Goal: Information Seeking & Learning: Learn about a topic

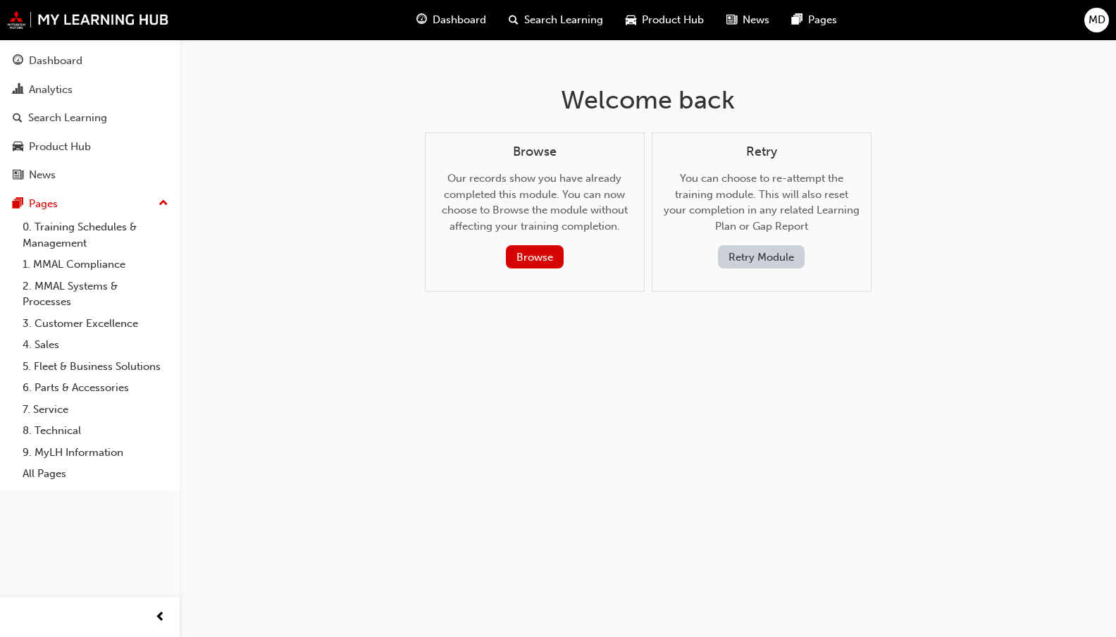
click at [660, 16] on span "Product Hub" at bounding box center [673, 20] width 62 height 16
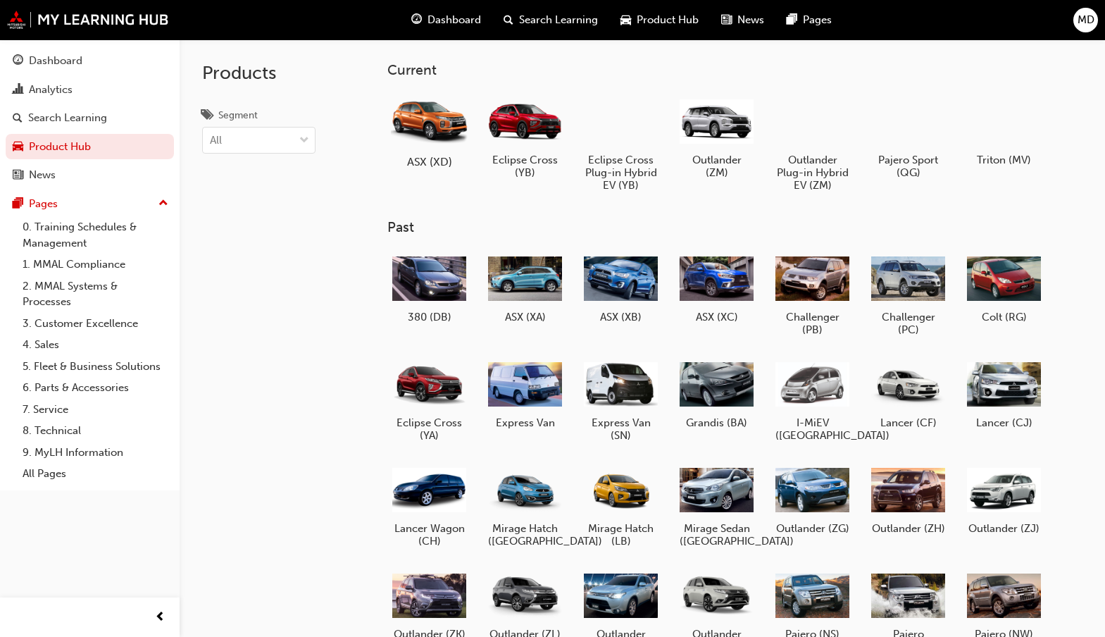
click at [432, 127] on div at bounding box center [429, 121] width 78 height 56
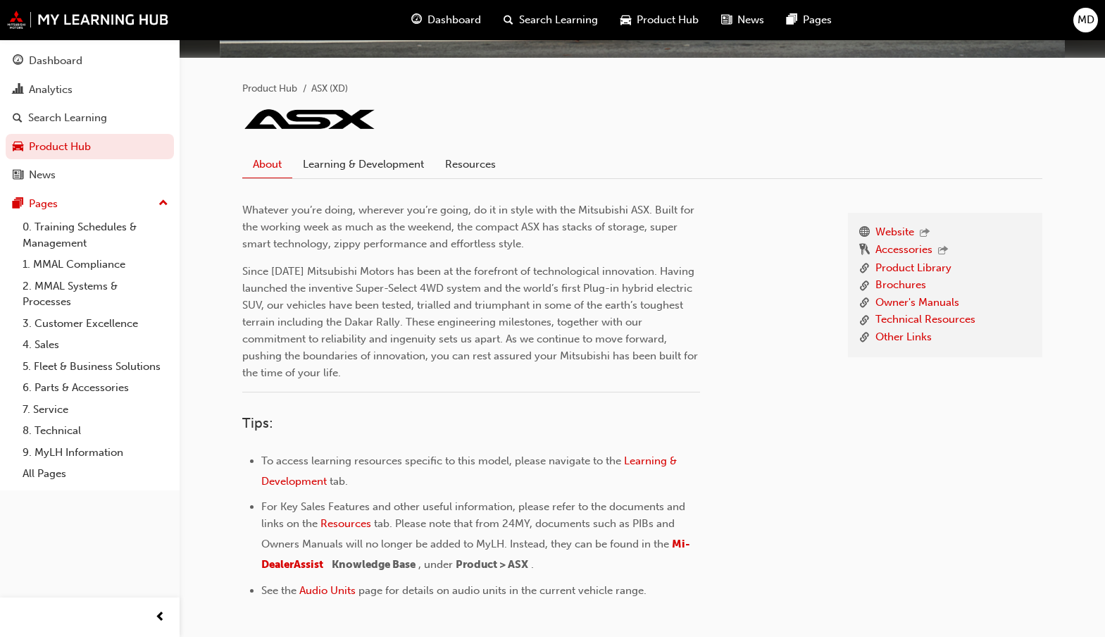
scroll to position [342, 0]
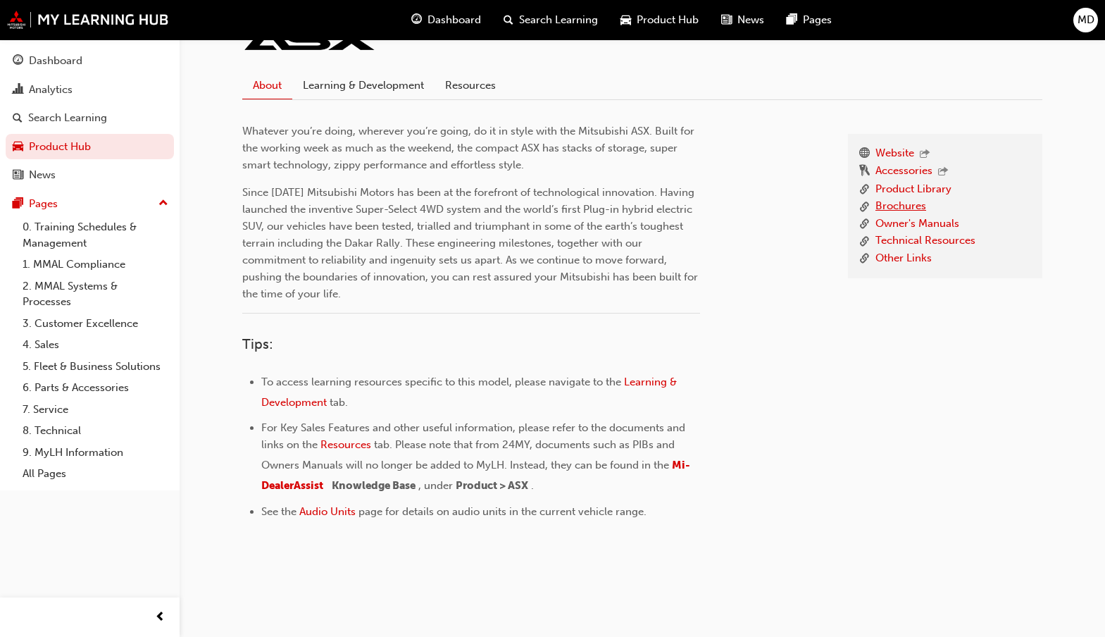
click at [905, 206] on link "Brochures" at bounding box center [901, 207] width 51 height 18
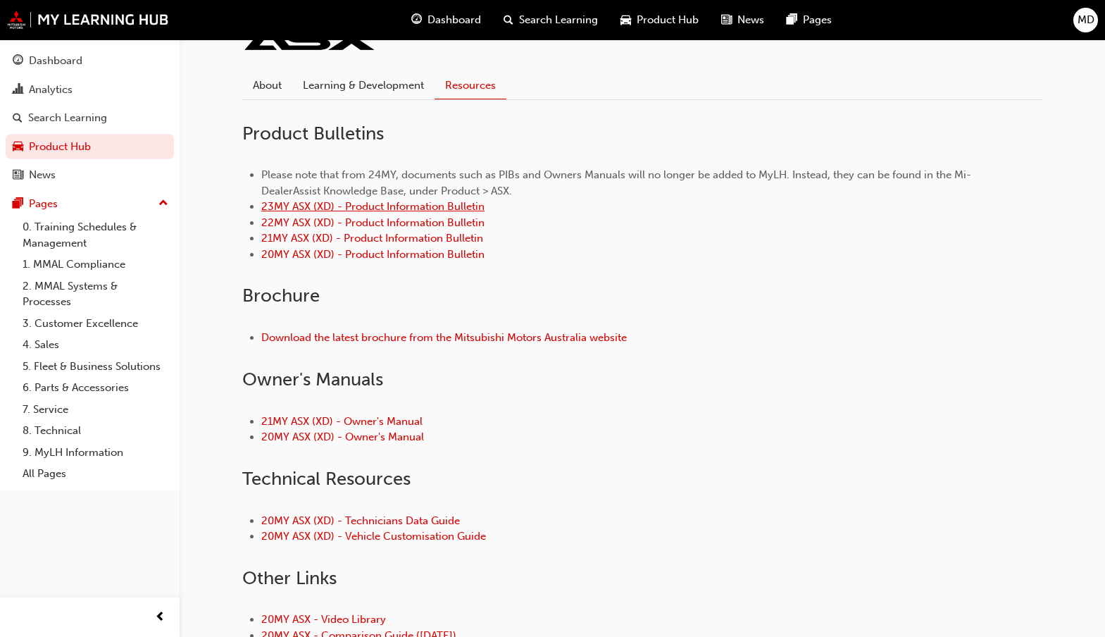
click at [288, 204] on link "23MY ASX (XD) - Product Information Bulletin" at bounding box center [372, 206] width 223 height 13
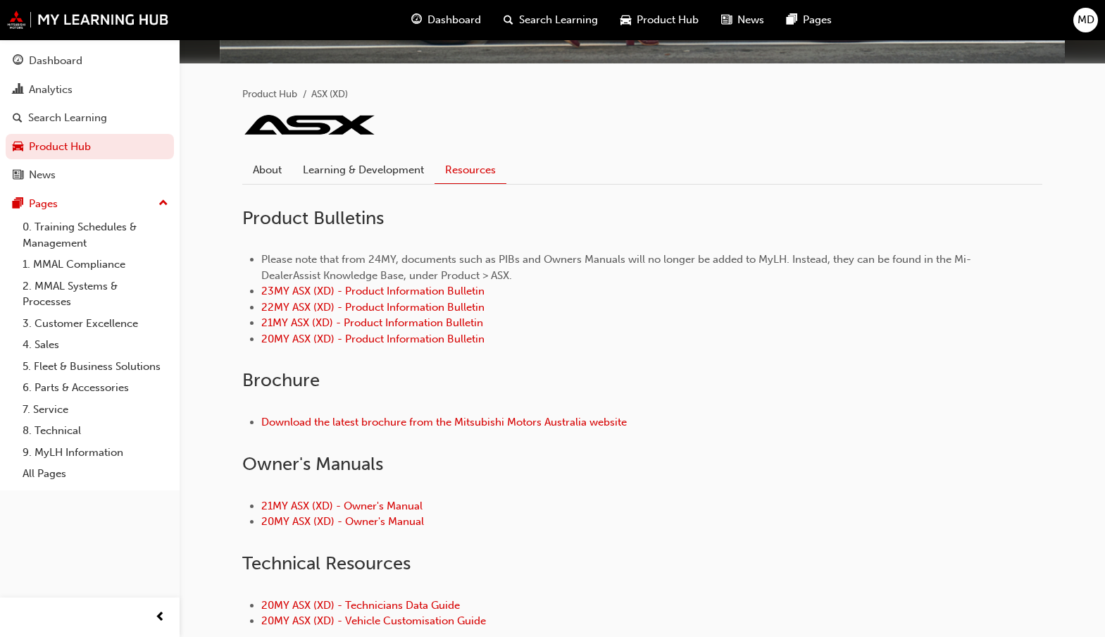
scroll to position [282, 0]
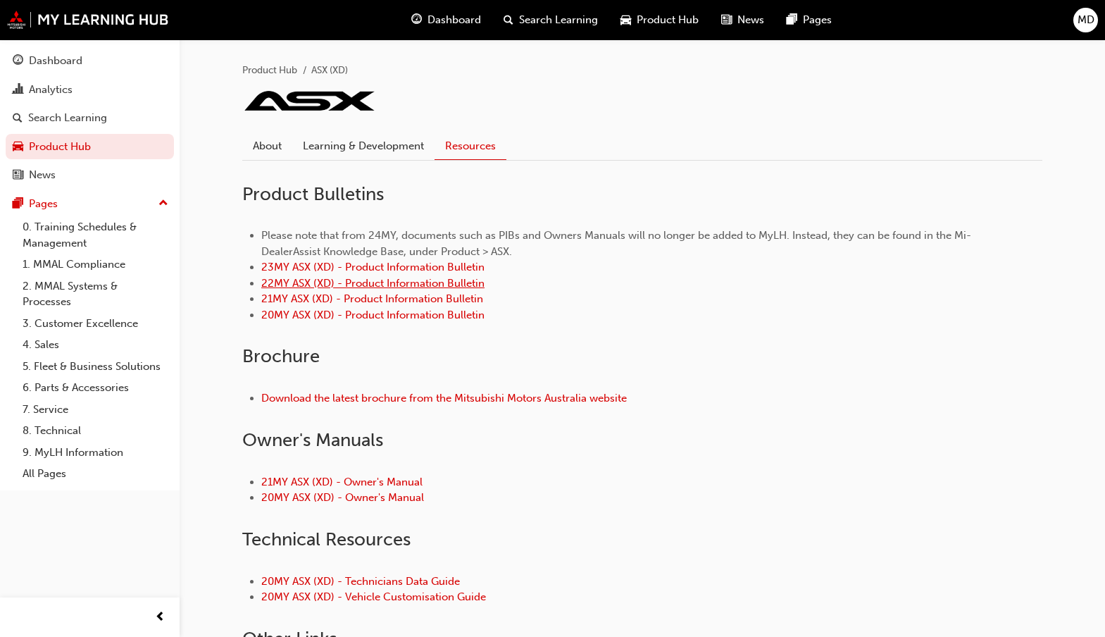
click at [273, 284] on link "22MY ASX (XD) - Product Information Bulletin" at bounding box center [372, 283] width 223 height 13
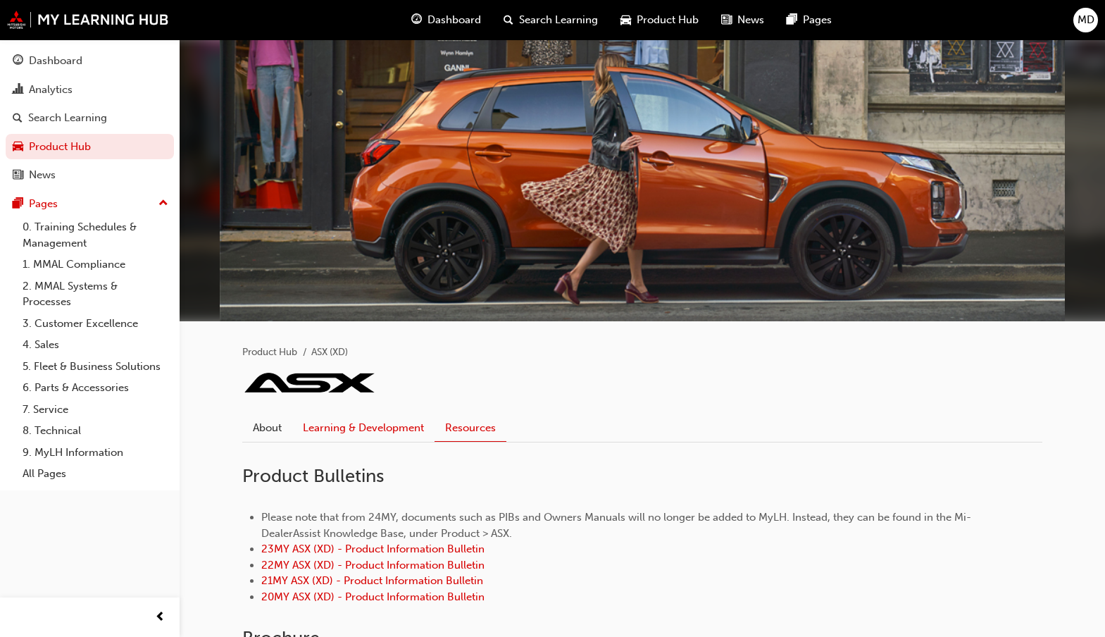
click at [337, 423] on link "Learning & Development" at bounding box center [363, 427] width 142 height 27
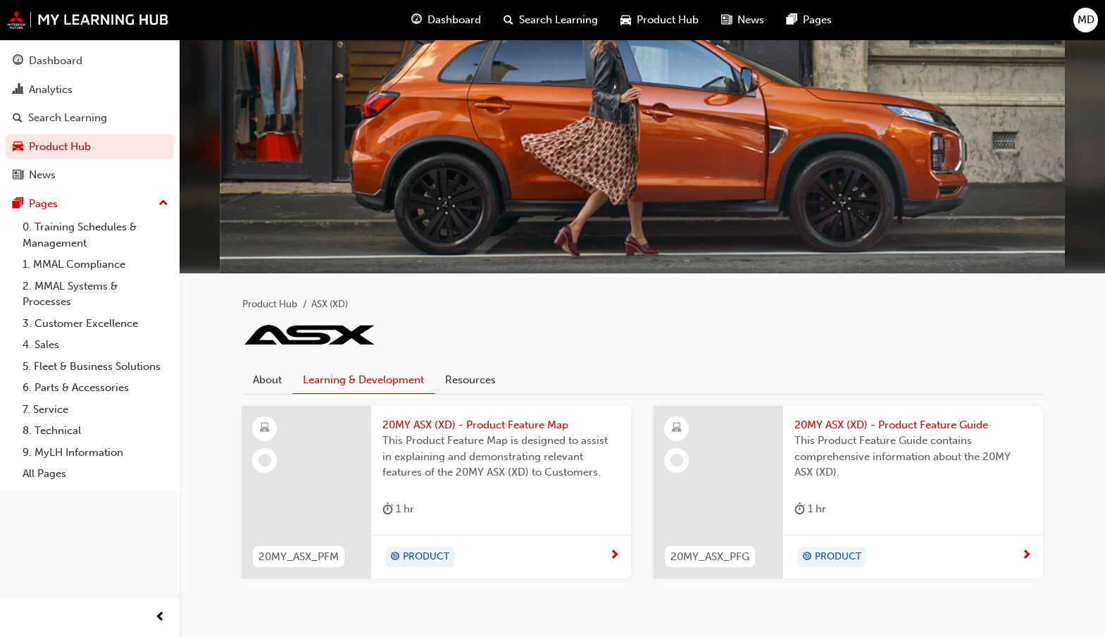
scroll to position [92, 0]
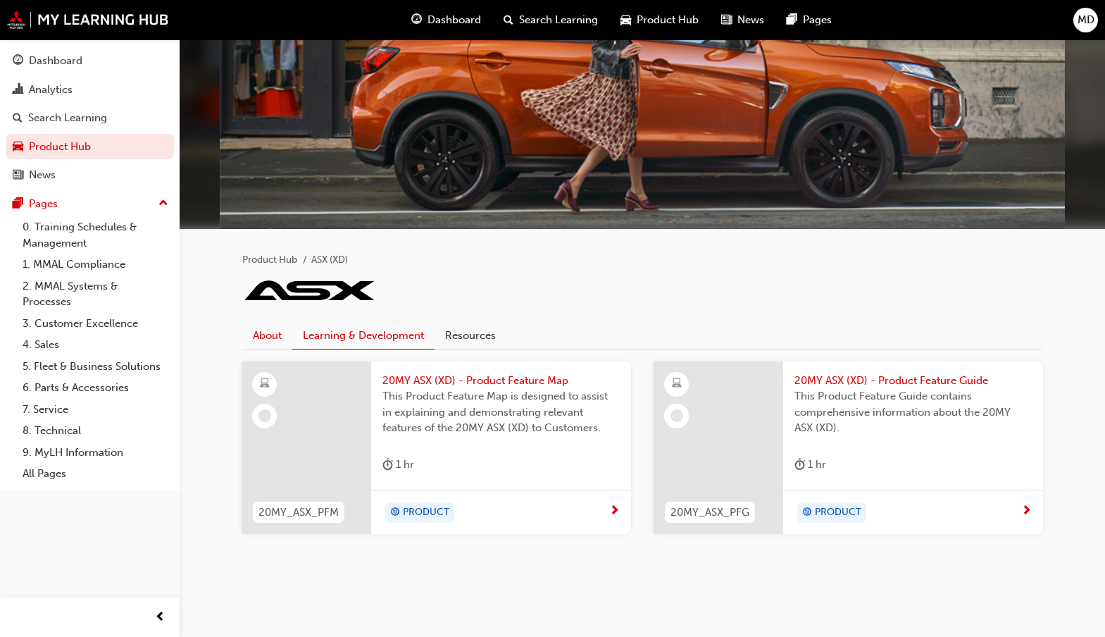
click at [266, 335] on link "About" at bounding box center [267, 335] width 50 height 27
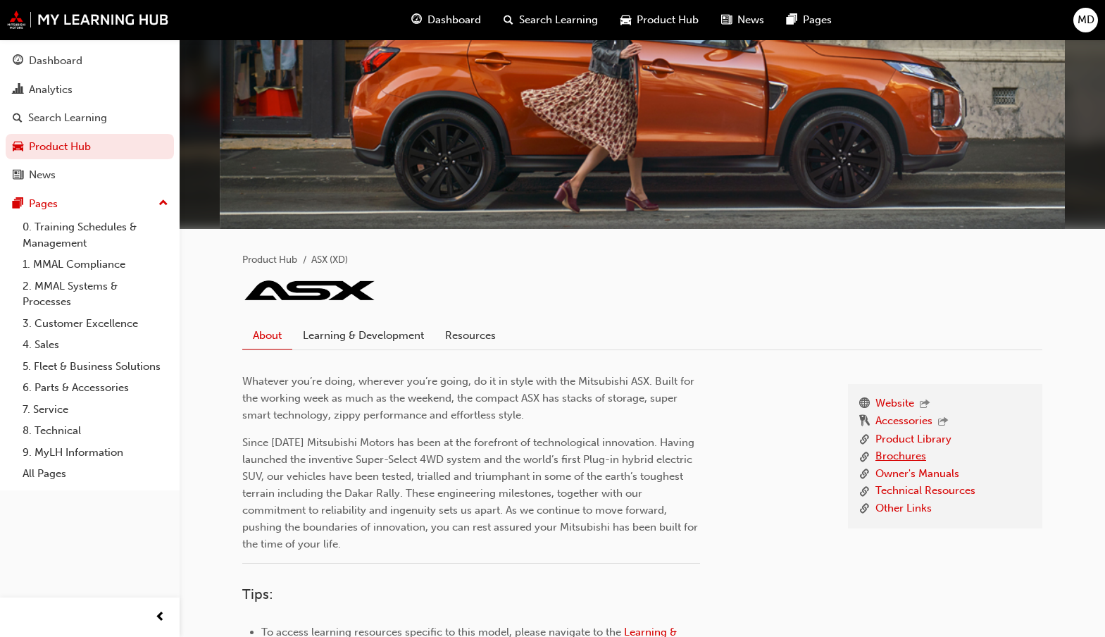
click at [890, 455] on link "Brochures" at bounding box center [901, 457] width 51 height 18
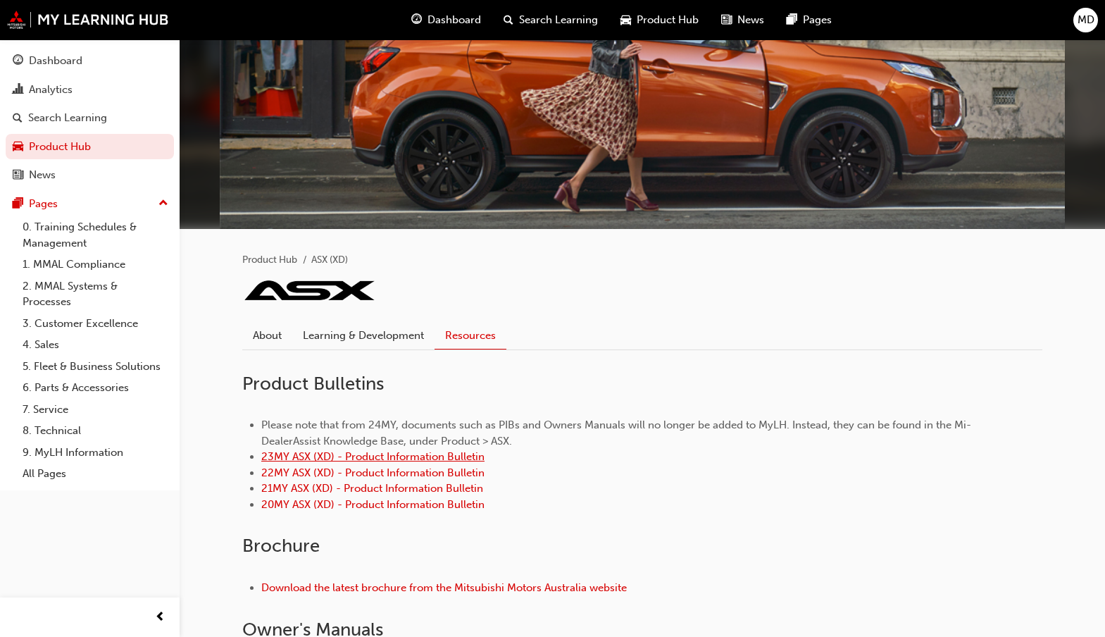
click at [289, 456] on link "23MY ASX (XD) - Product Information Bulletin" at bounding box center [372, 456] width 223 height 13
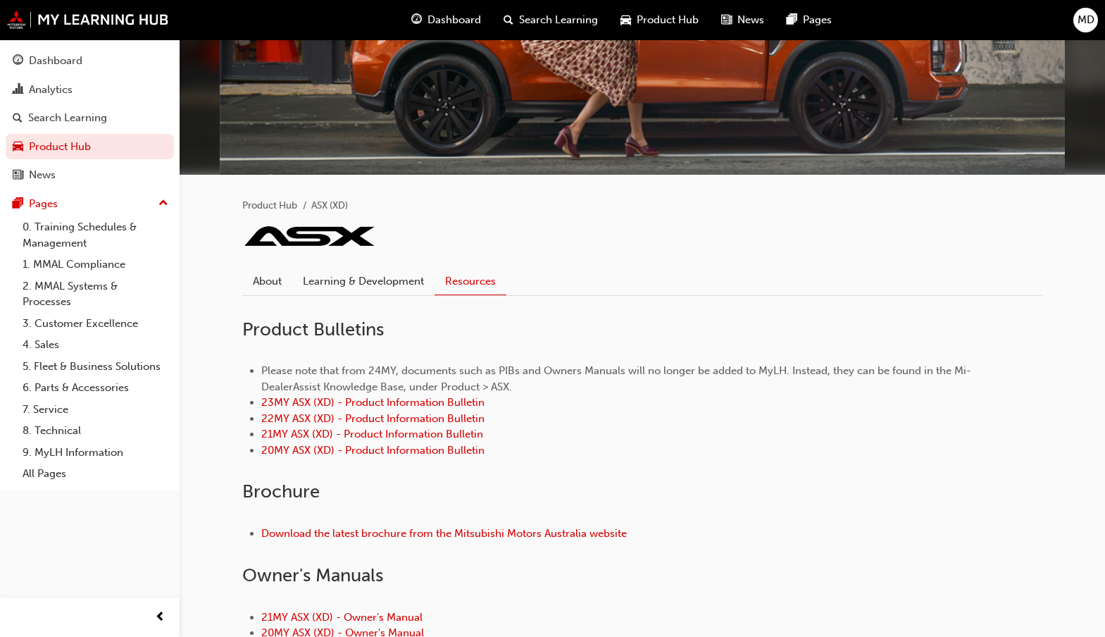
scroll to position [352, 0]
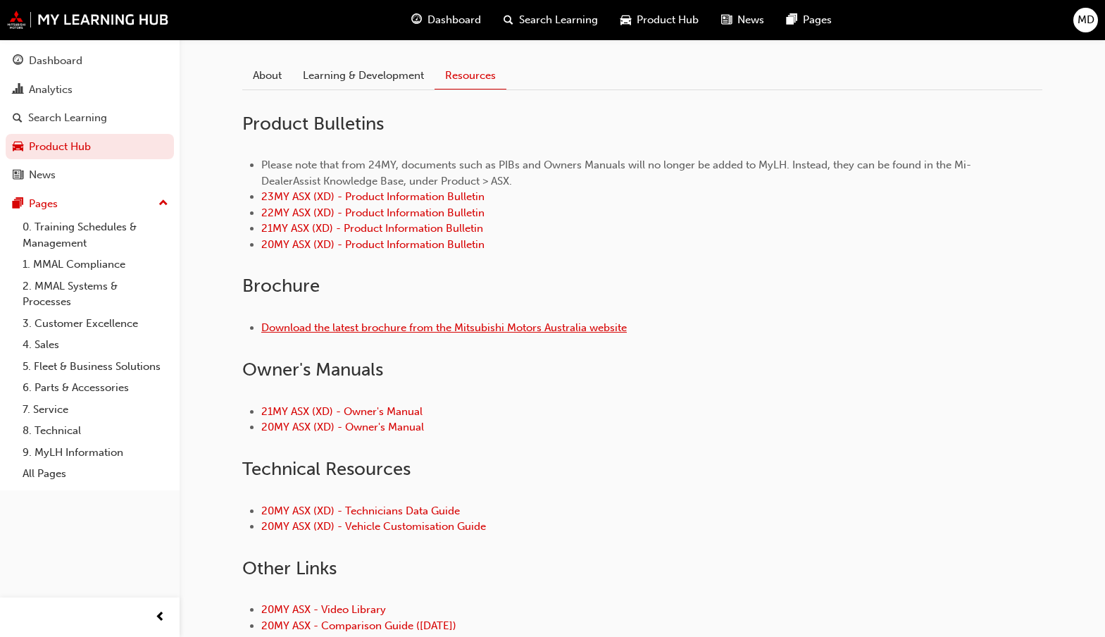
click at [304, 325] on link "Download the latest brochure from the Mitsubishi Motors Australia website" at bounding box center [444, 327] width 366 height 13
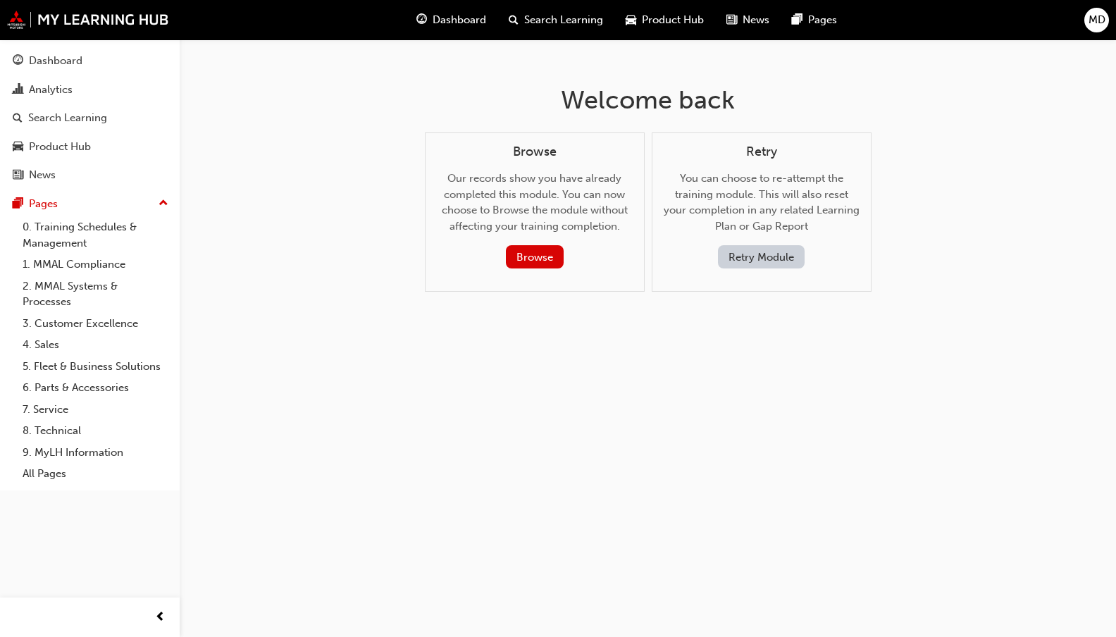
click at [652, 18] on span "Product Hub" at bounding box center [673, 20] width 62 height 16
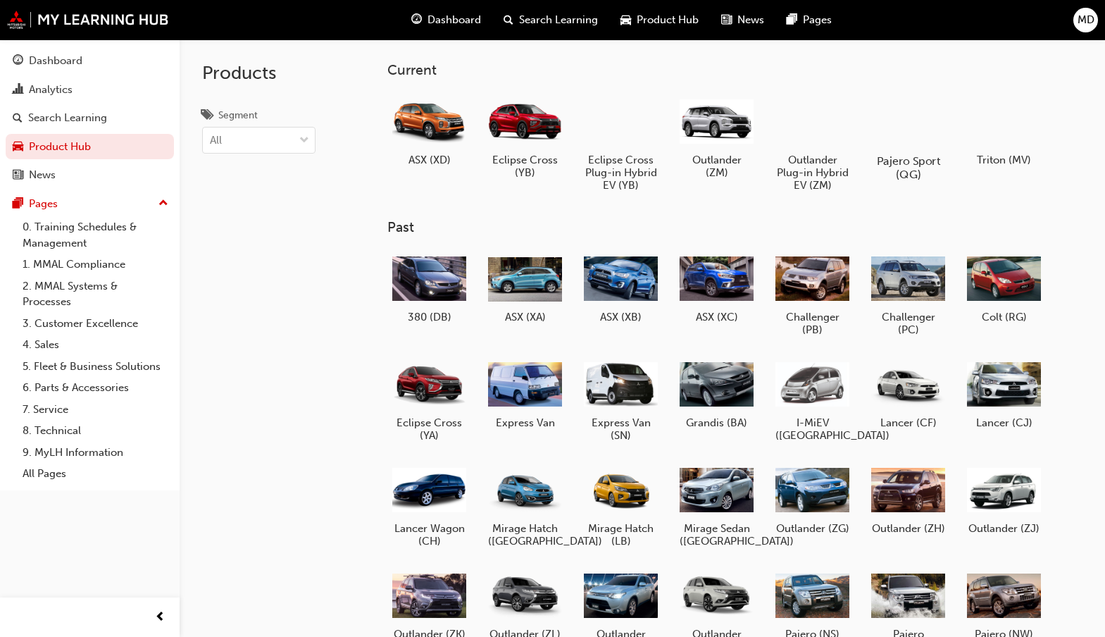
click at [904, 117] on div at bounding box center [908, 120] width 78 height 56
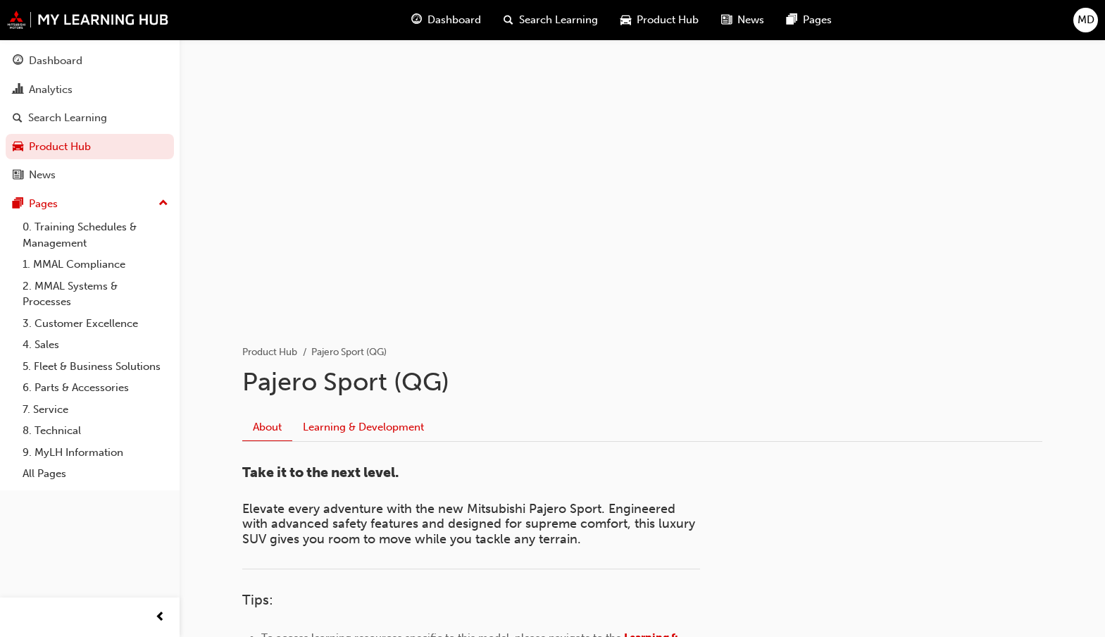
click at [379, 430] on link "Learning & Development" at bounding box center [363, 426] width 142 height 27
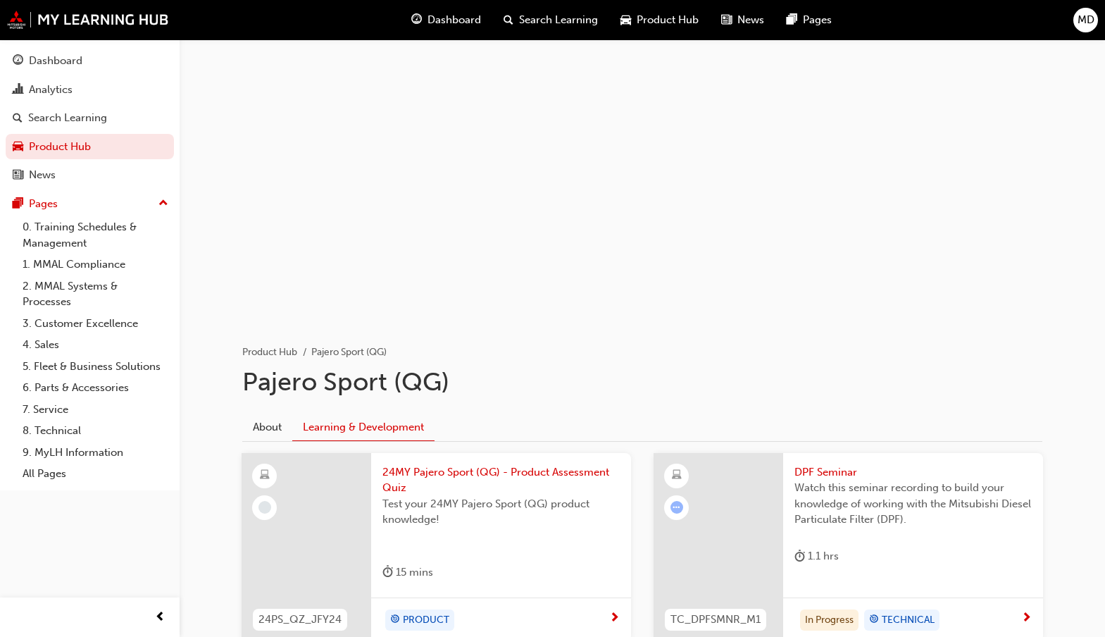
click at [667, 18] on span "Product Hub" at bounding box center [668, 20] width 62 height 16
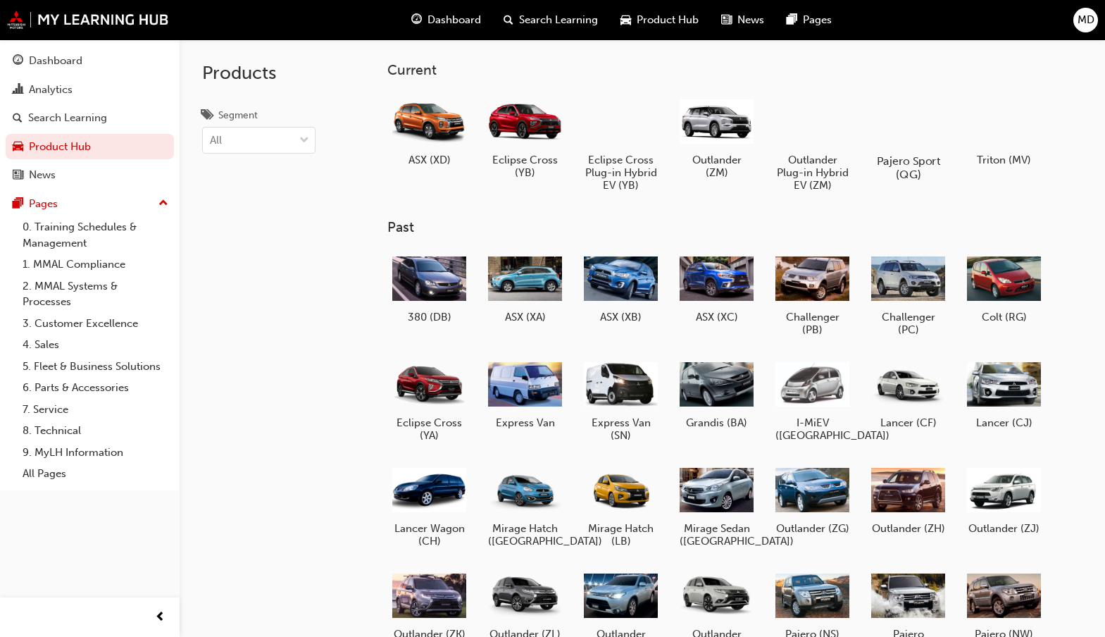
click at [909, 136] on div at bounding box center [908, 120] width 78 height 56
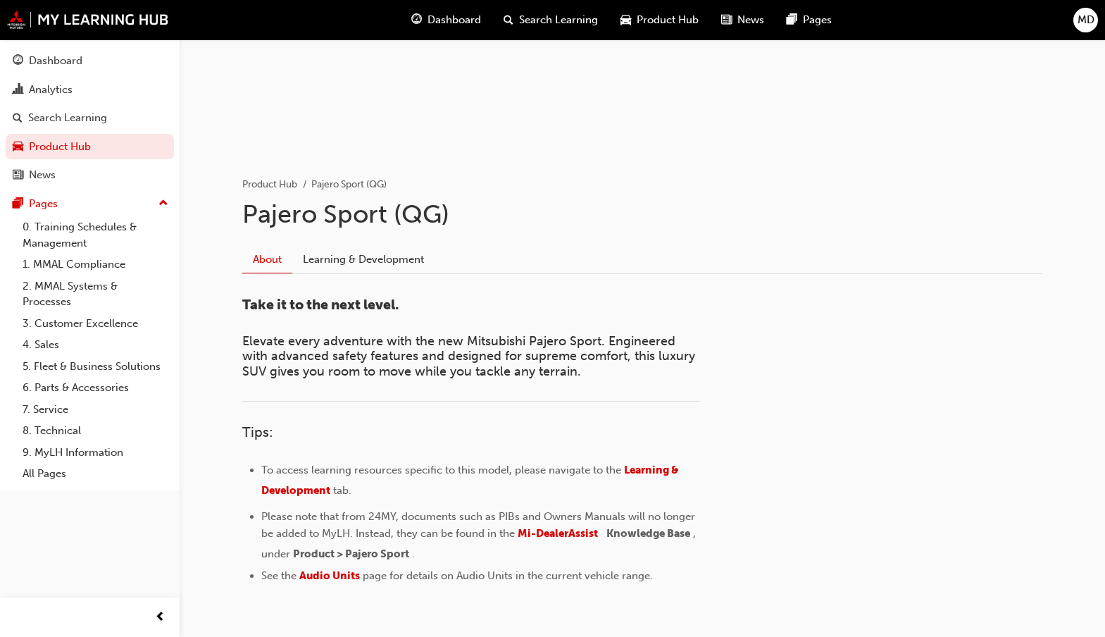
scroll to position [232, 0]
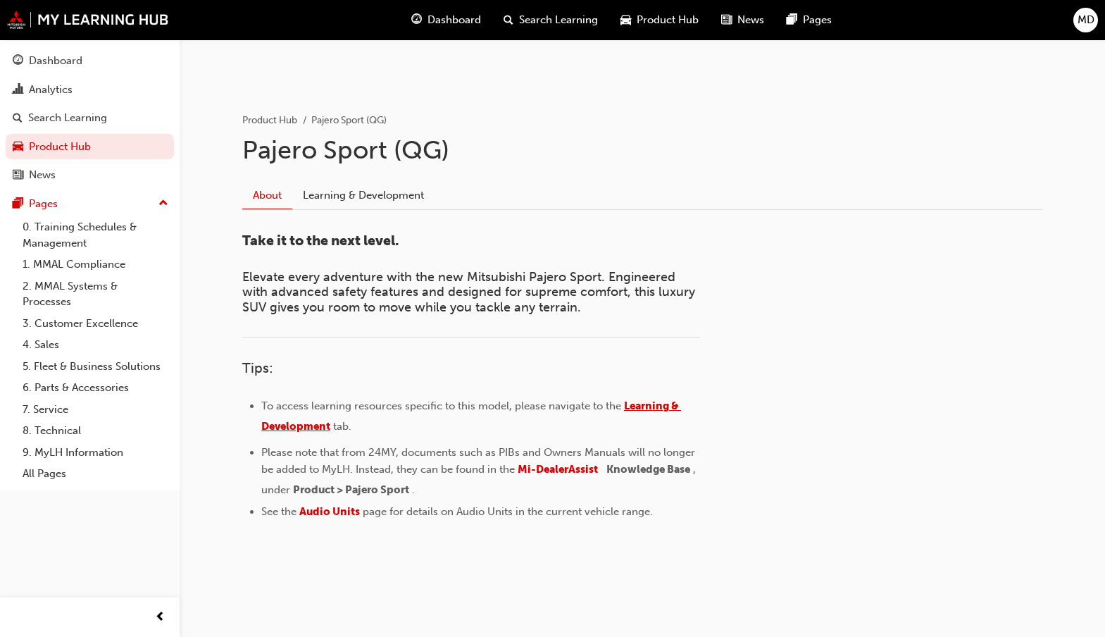
click at [641, 406] on span "Learning & Development" at bounding box center [471, 415] width 420 height 33
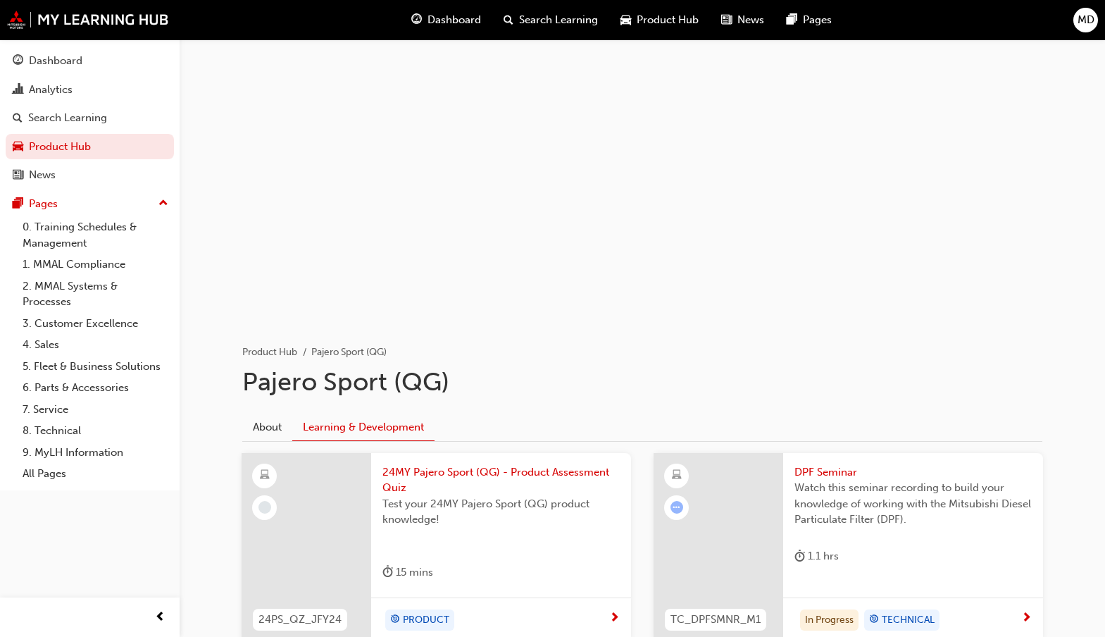
scroll to position [108, 0]
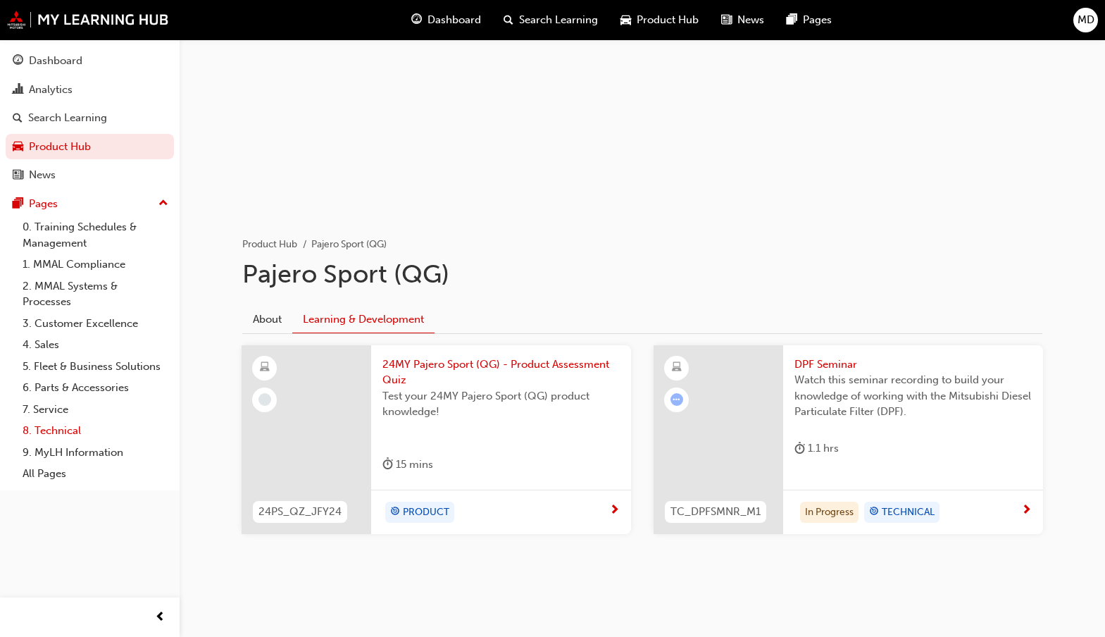
click at [68, 430] on link "8. Technical" at bounding box center [95, 431] width 157 height 22
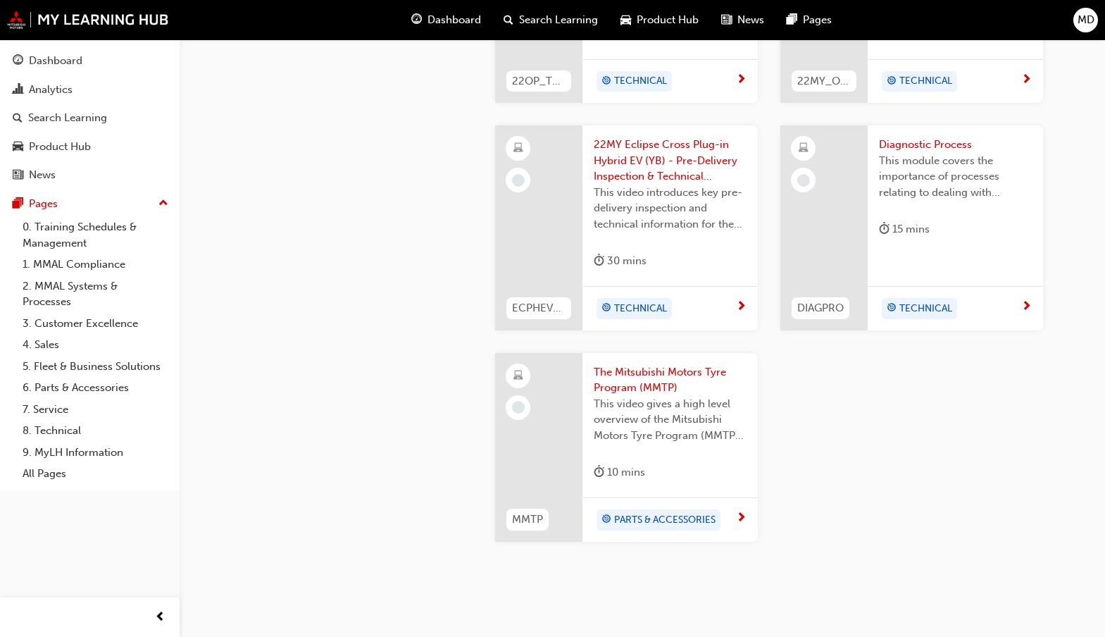
scroll to position [1769, 0]
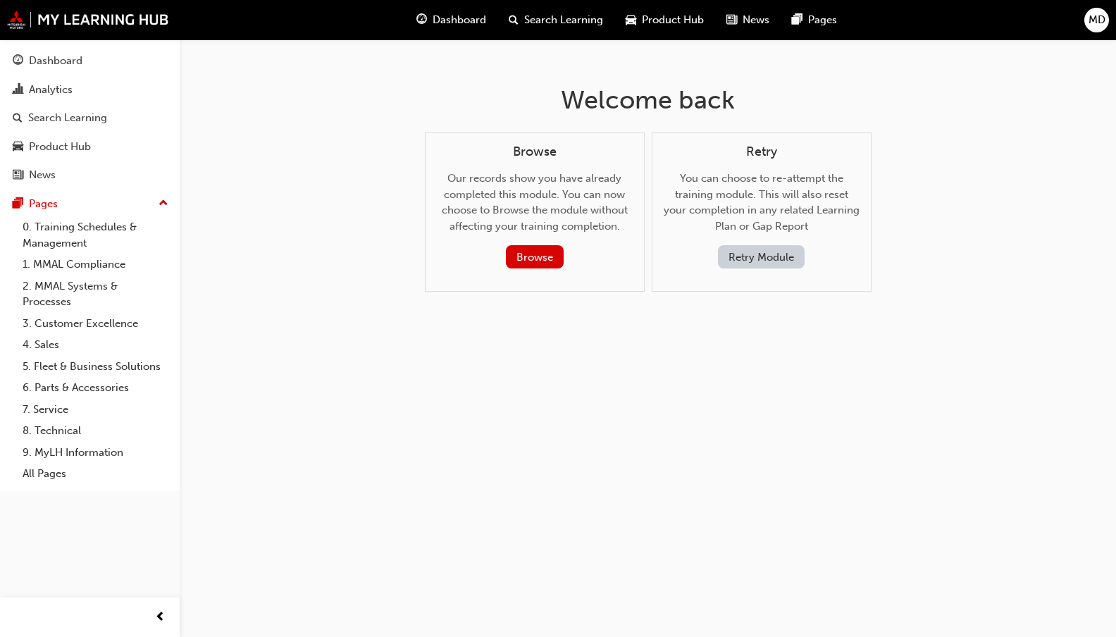
click at [654, 18] on span "Product Hub" at bounding box center [673, 20] width 62 height 16
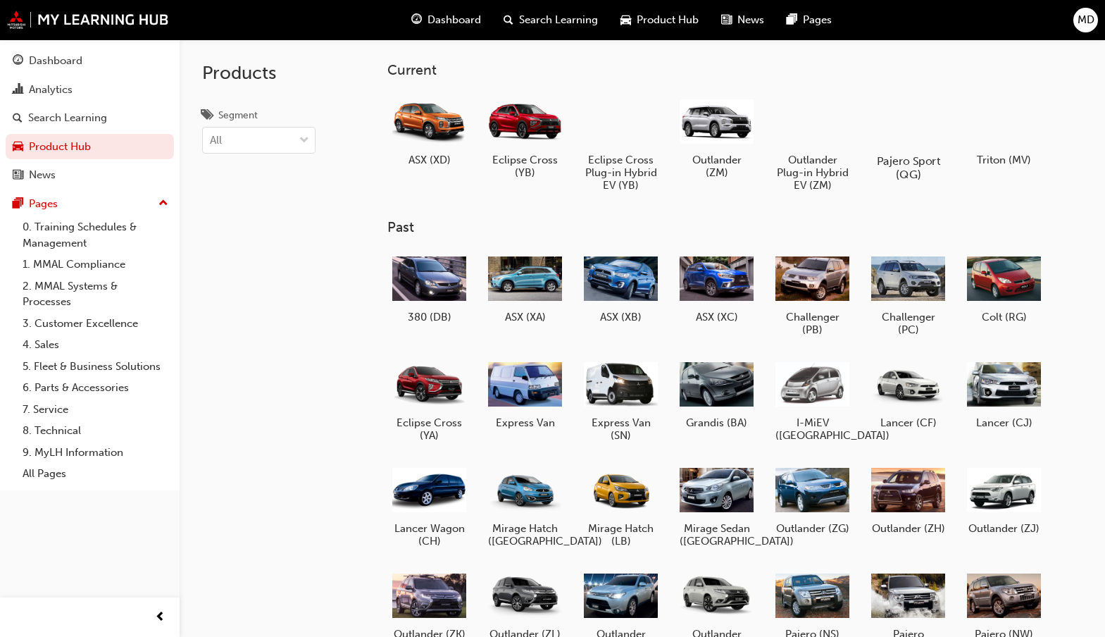
click at [910, 118] on div at bounding box center [908, 120] width 78 height 56
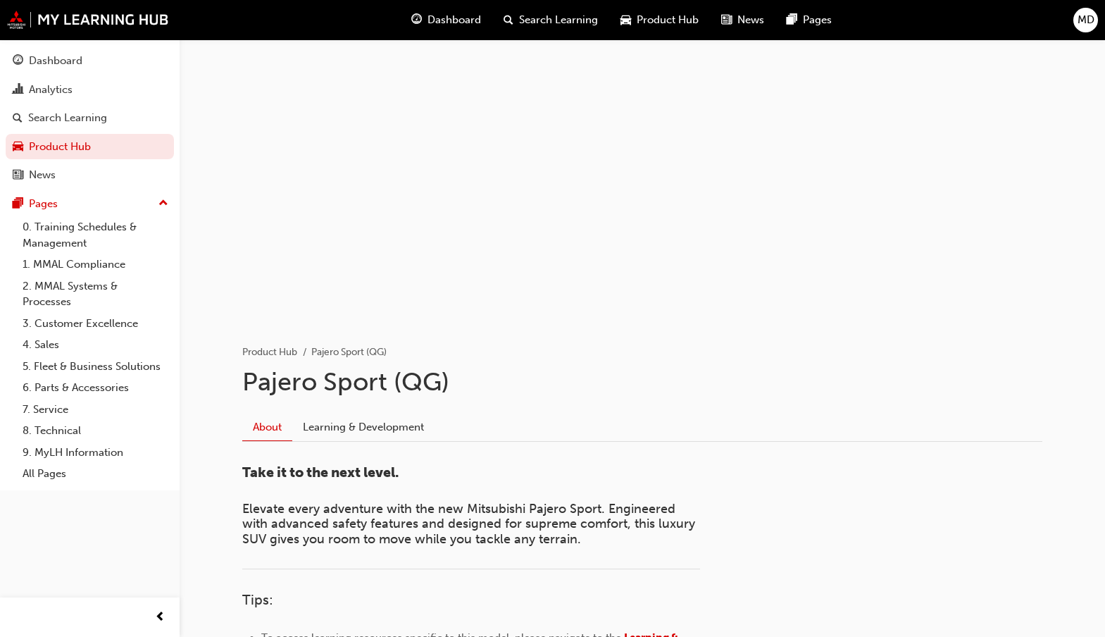
click at [516, 247] on div at bounding box center [642, 180] width 845 height 282
click at [673, 18] on span "Product Hub" at bounding box center [668, 20] width 62 height 16
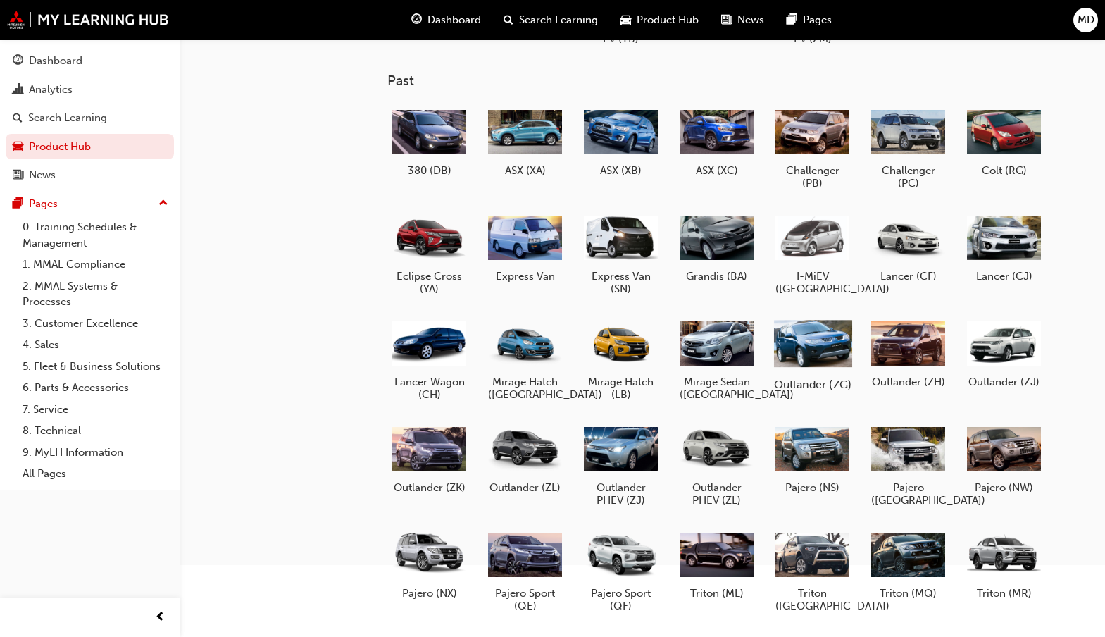
scroll to position [195, 0]
